Goal: Find specific page/section

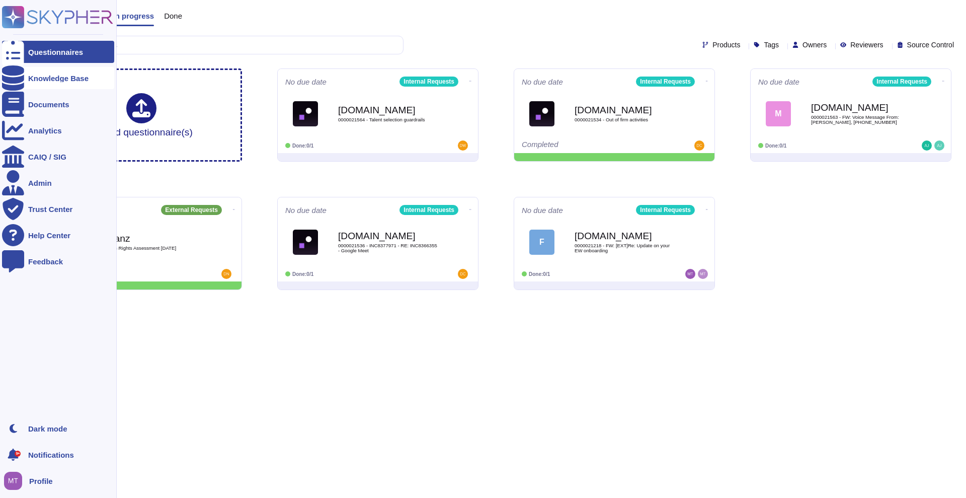
click at [15, 72] on div at bounding box center [13, 78] width 22 height 22
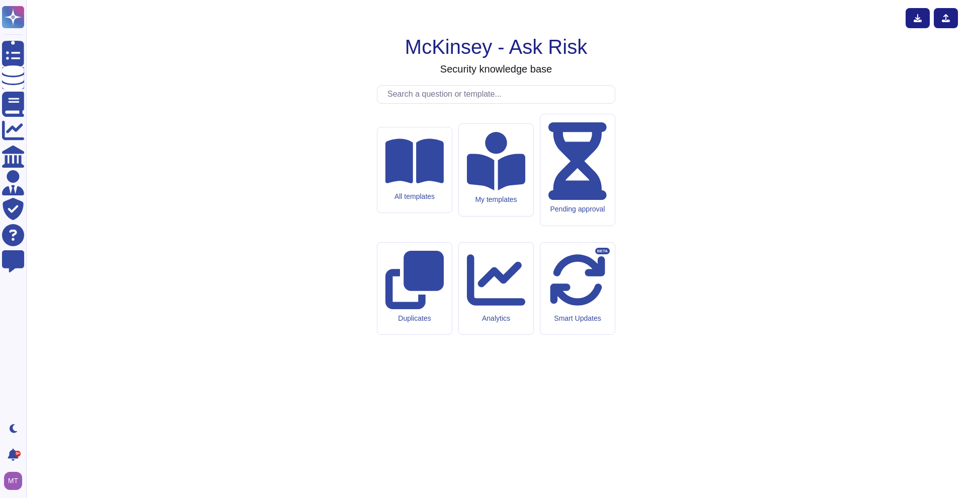
click at [441, 103] on input "text" at bounding box center [498, 95] width 232 height 18
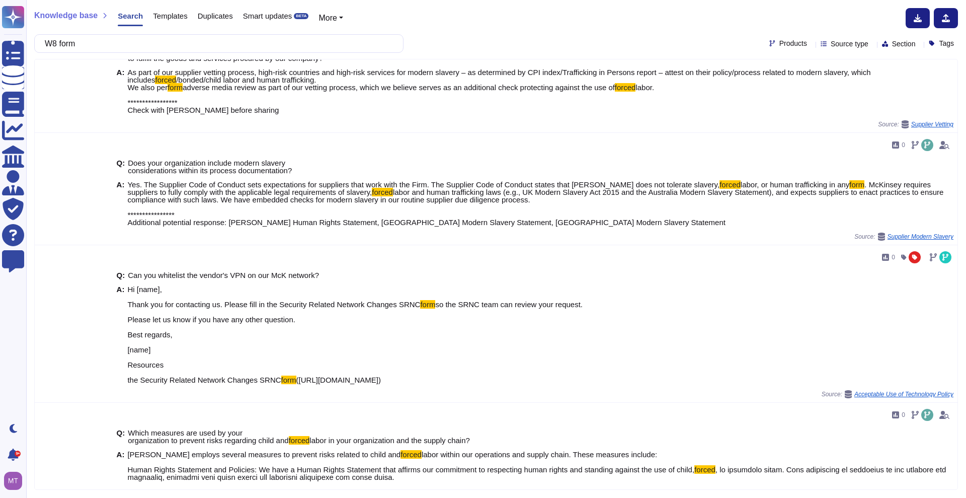
scroll to position [126, 0]
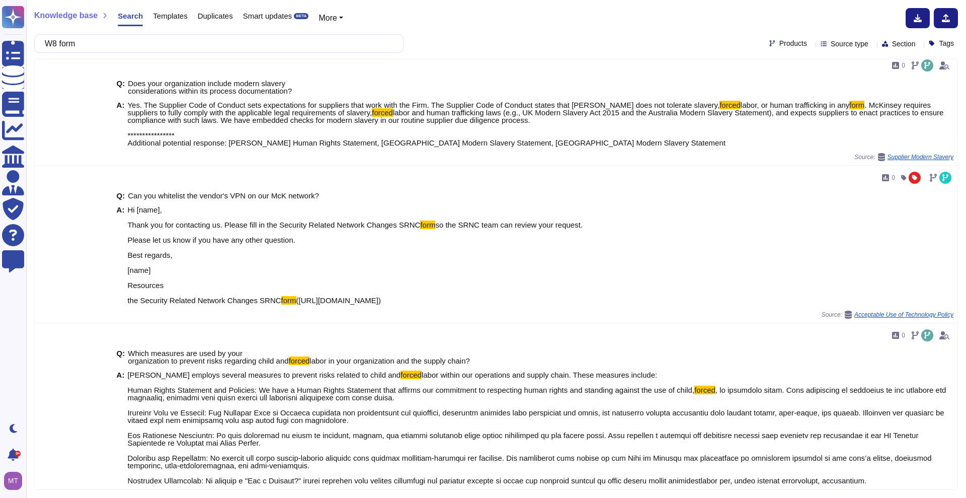
click at [91, 42] on input "W8 form" at bounding box center [216, 44] width 353 height 18
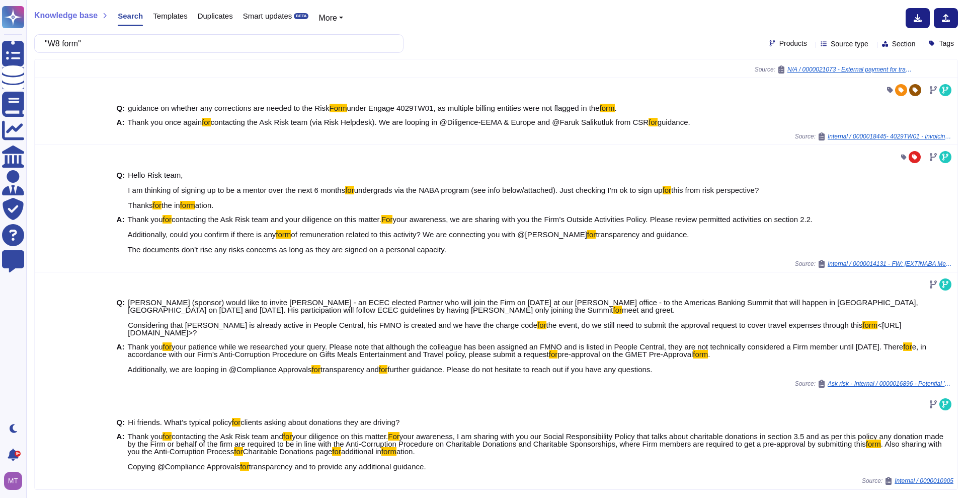
scroll to position [243, 0]
click at [68, 46] on input ""W8 form"" at bounding box center [216, 44] width 353 height 18
click at [65, 46] on input ""W8 form"" at bounding box center [216, 44] width 353 height 18
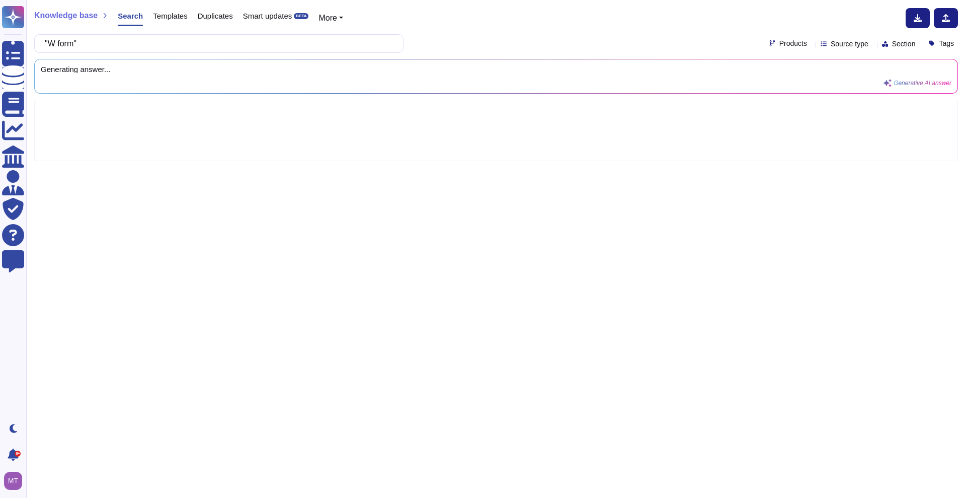
scroll to position [0, 0]
type input ""W9 form""
